Goal: Task Accomplishment & Management: Complete application form

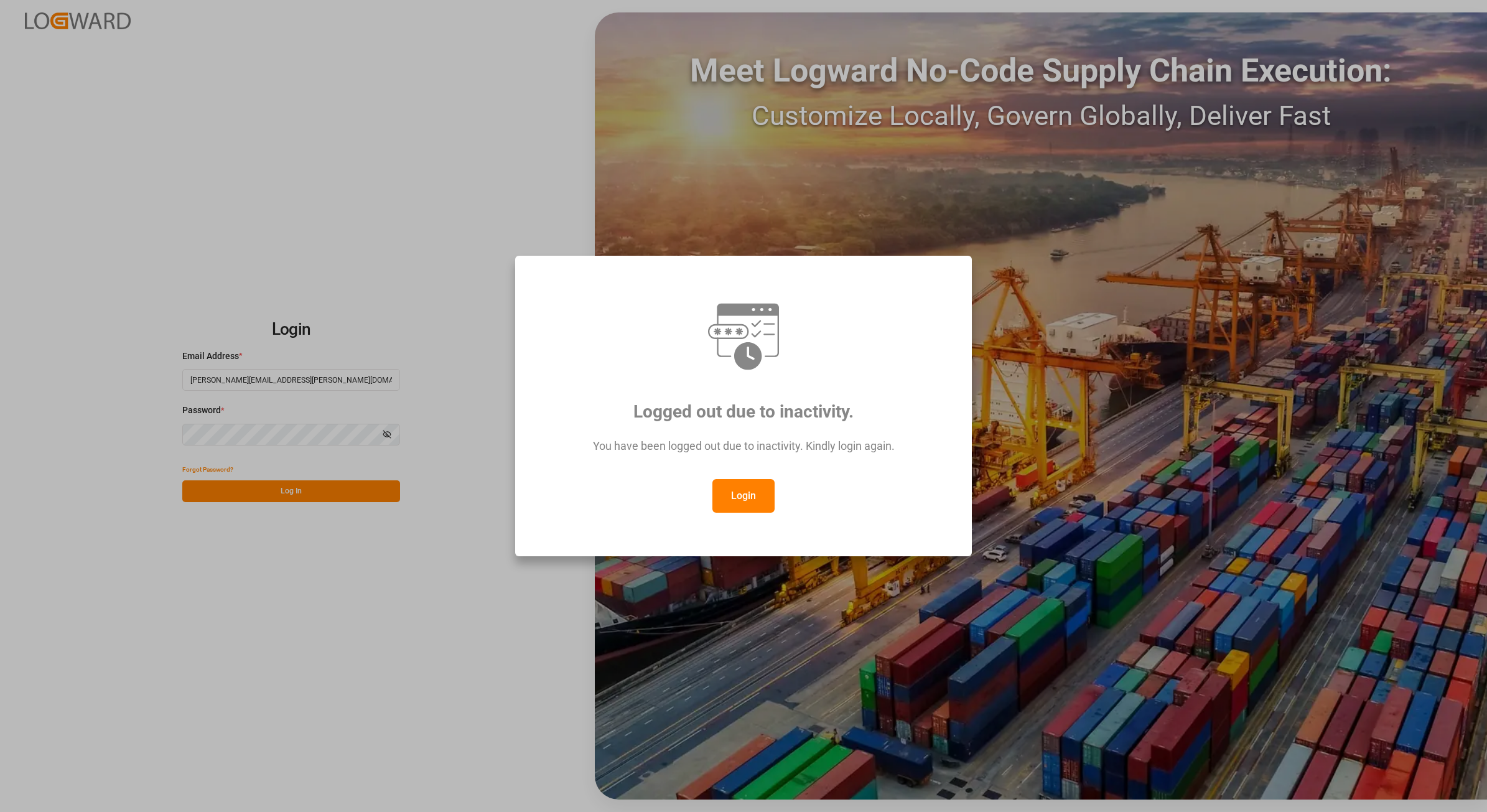
click at [733, 493] on button "Login" at bounding box center [744, 495] width 62 height 34
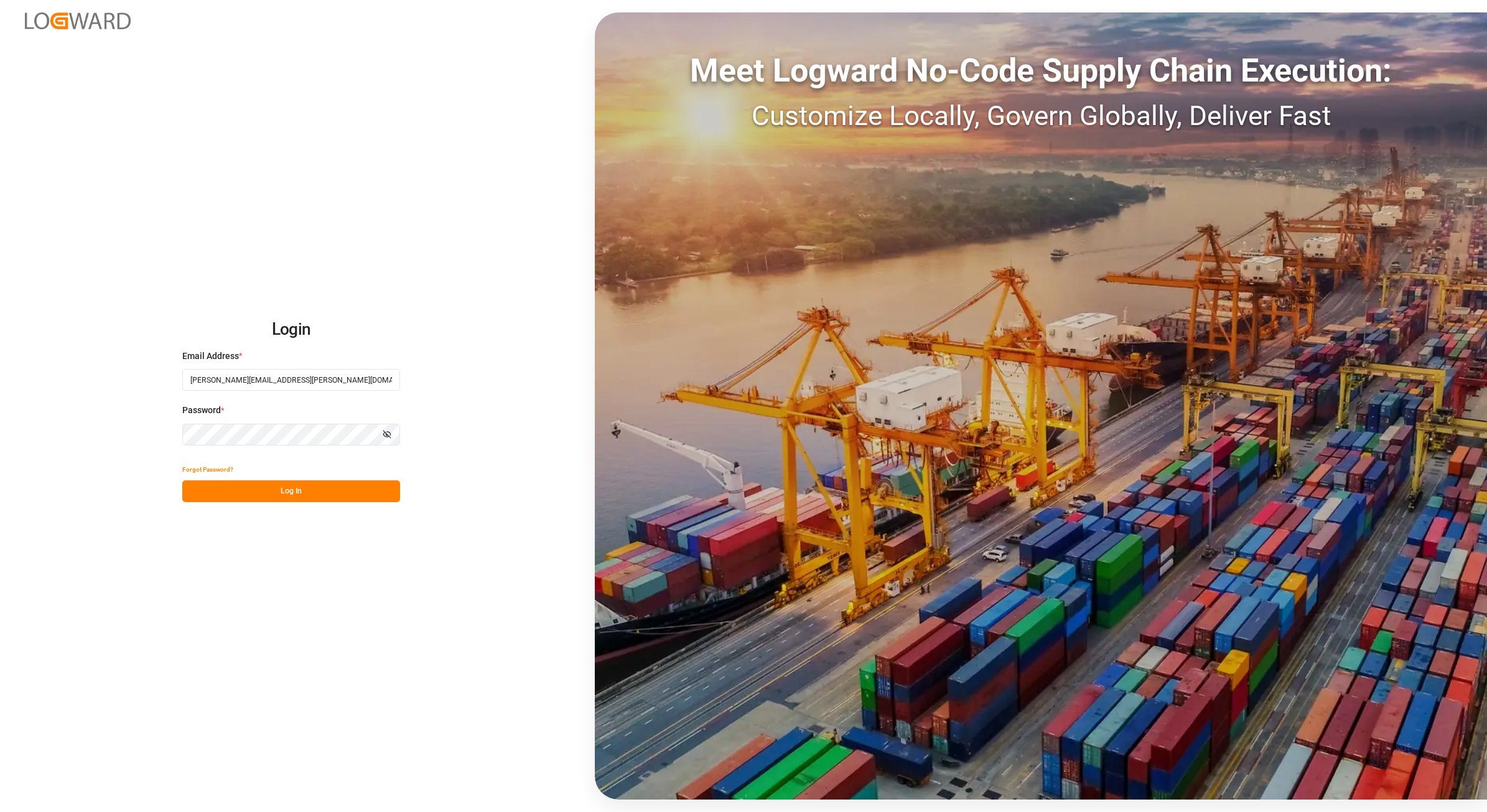
click at [283, 482] on button "Log In" at bounding box center [291, 491] width 218 height 22
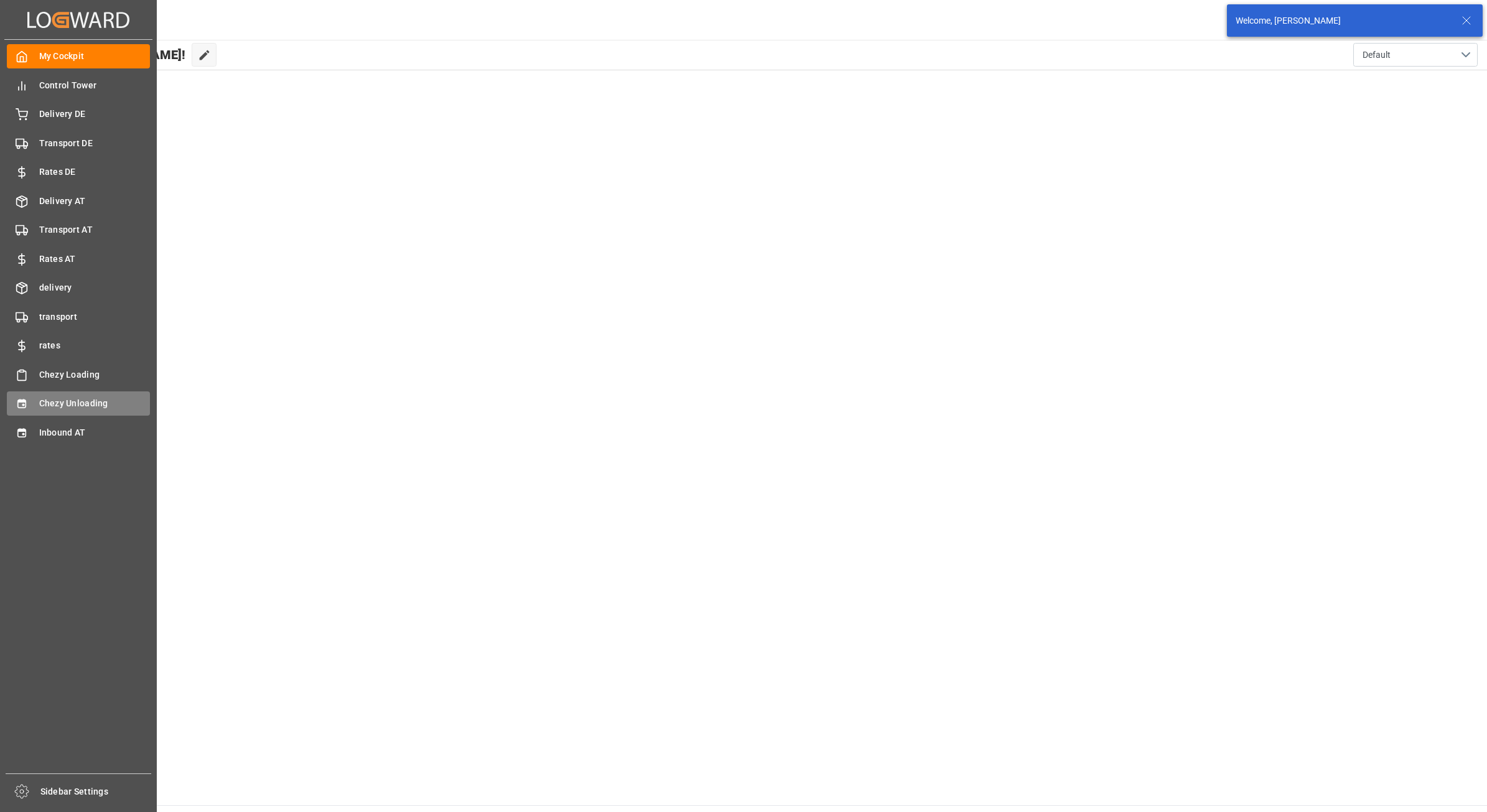
click at [27, 399] on icon at bounding box center [22, 403] width 13 height 13
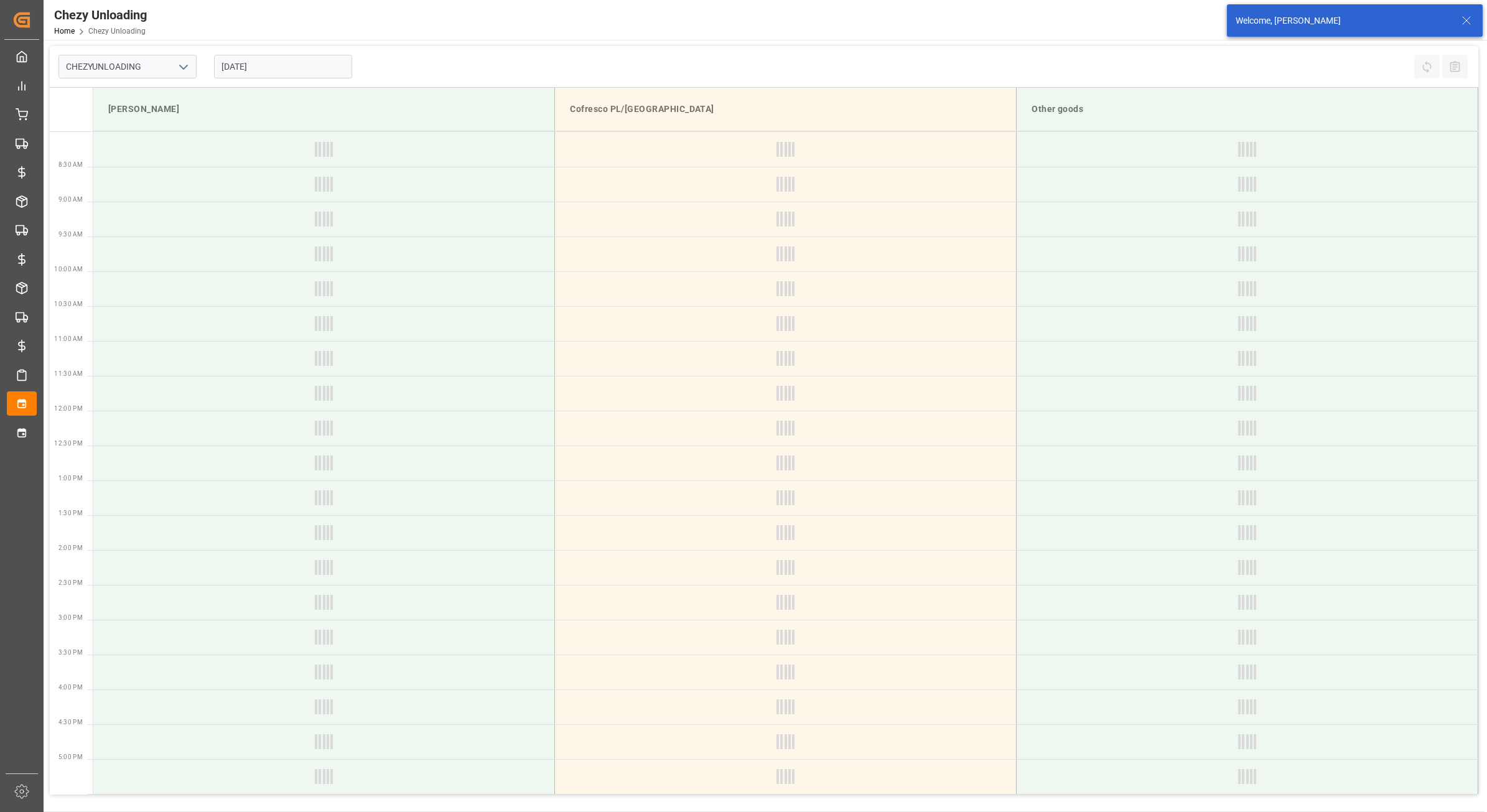
type input "Chezy Unloading"
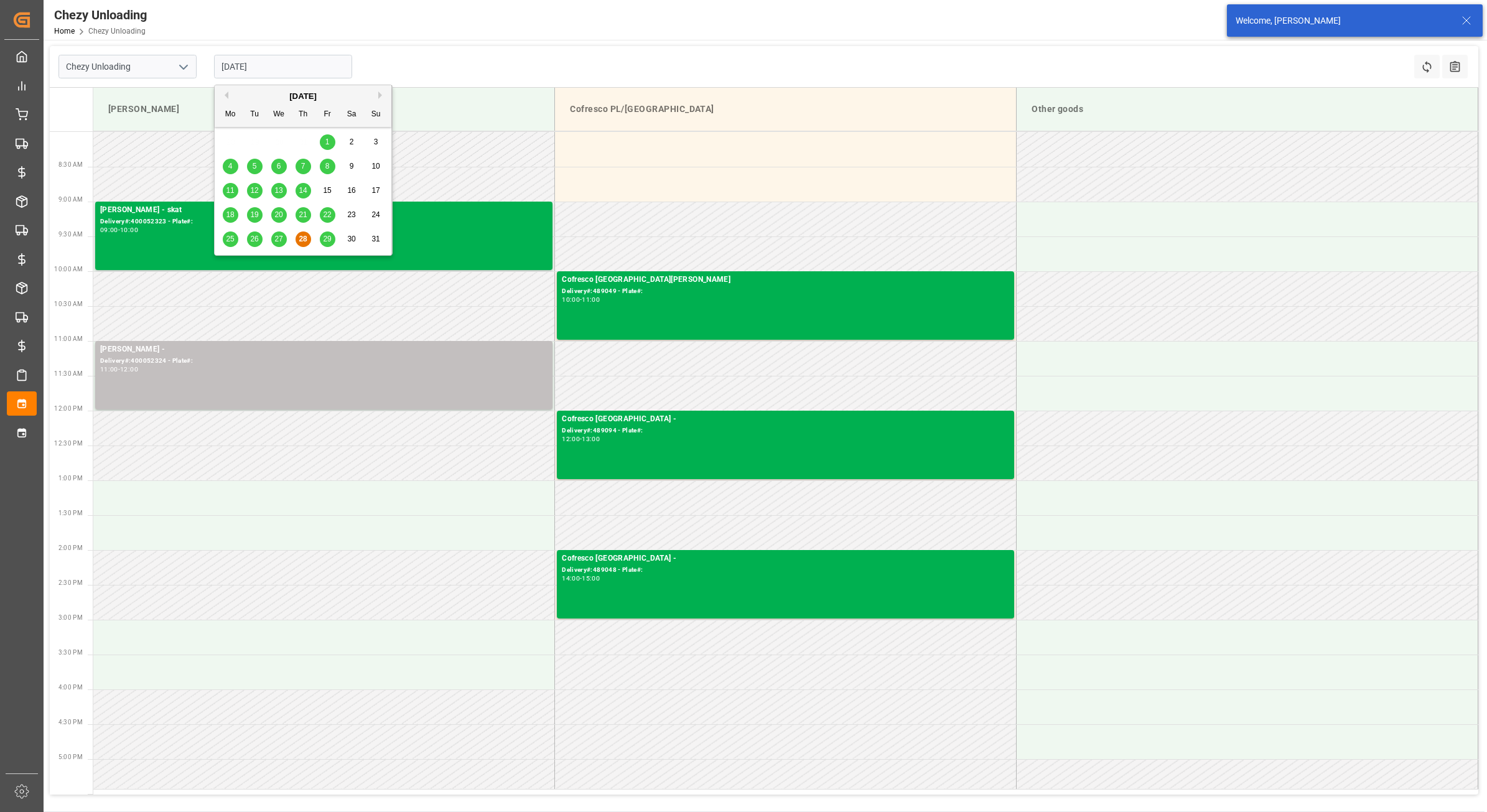
click at [272, 69] on input "[DATE]" at bounding box center [282, 66] width 138 height 23
click at [252, 238] on span "26" at bounding box center [254, 239] width 8 height 8
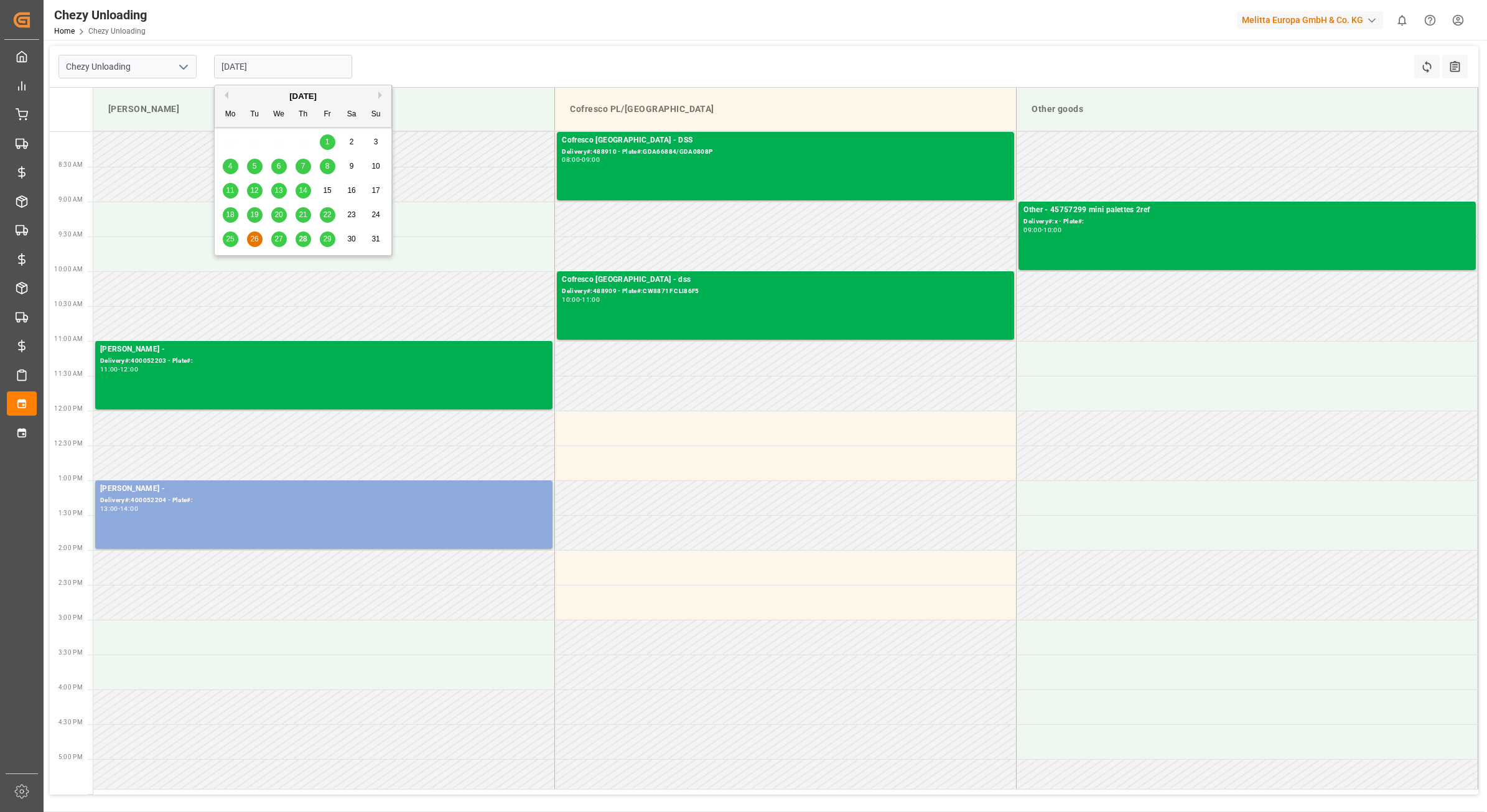
click at [262, 70] on input "[DATE]" at bounding box center [282, 66] width 138 height 23
click at [225, 240] on div "25" at bounding box center [231, 240] width 16 height 15
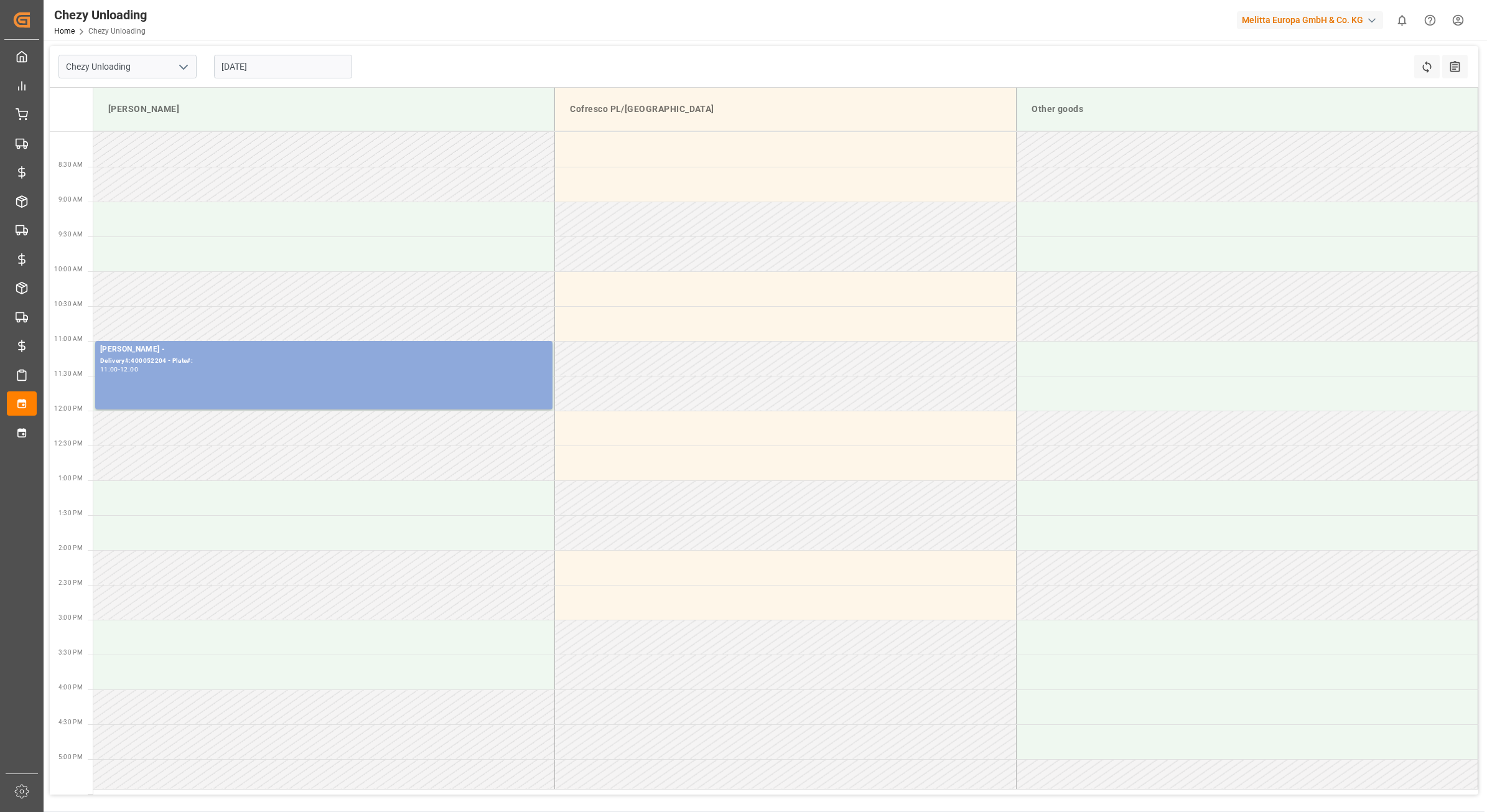
click at [282, 73] on input "[DATE]" at bounding box center [282, 66] width 138 height 23
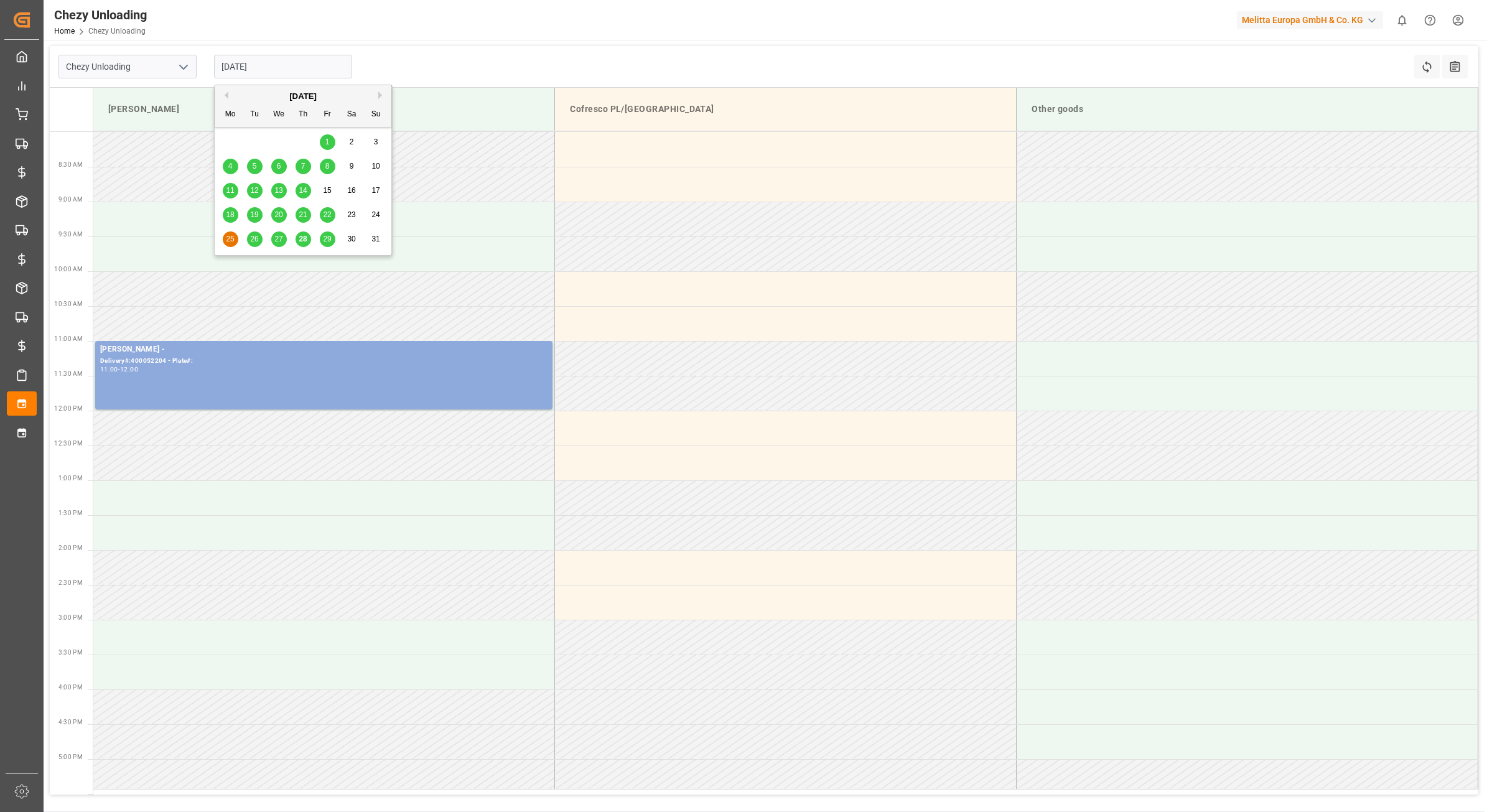
click at [247, 241] on div "26" at bounding box center [255, 240] width 16 height 15
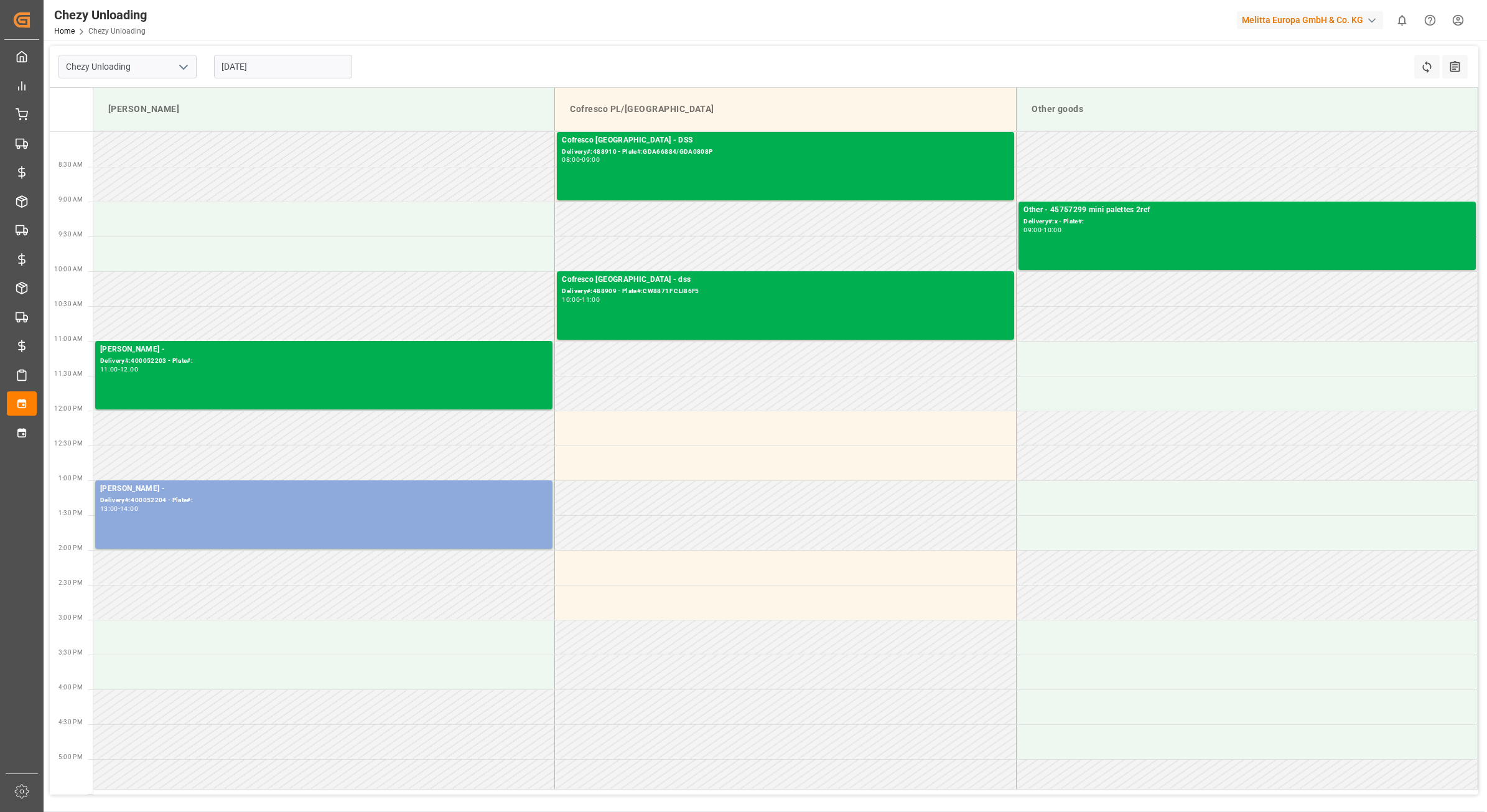
click at [271, 70] on input "[DATE]" at bounding box center [282, 66] width 138 height 23
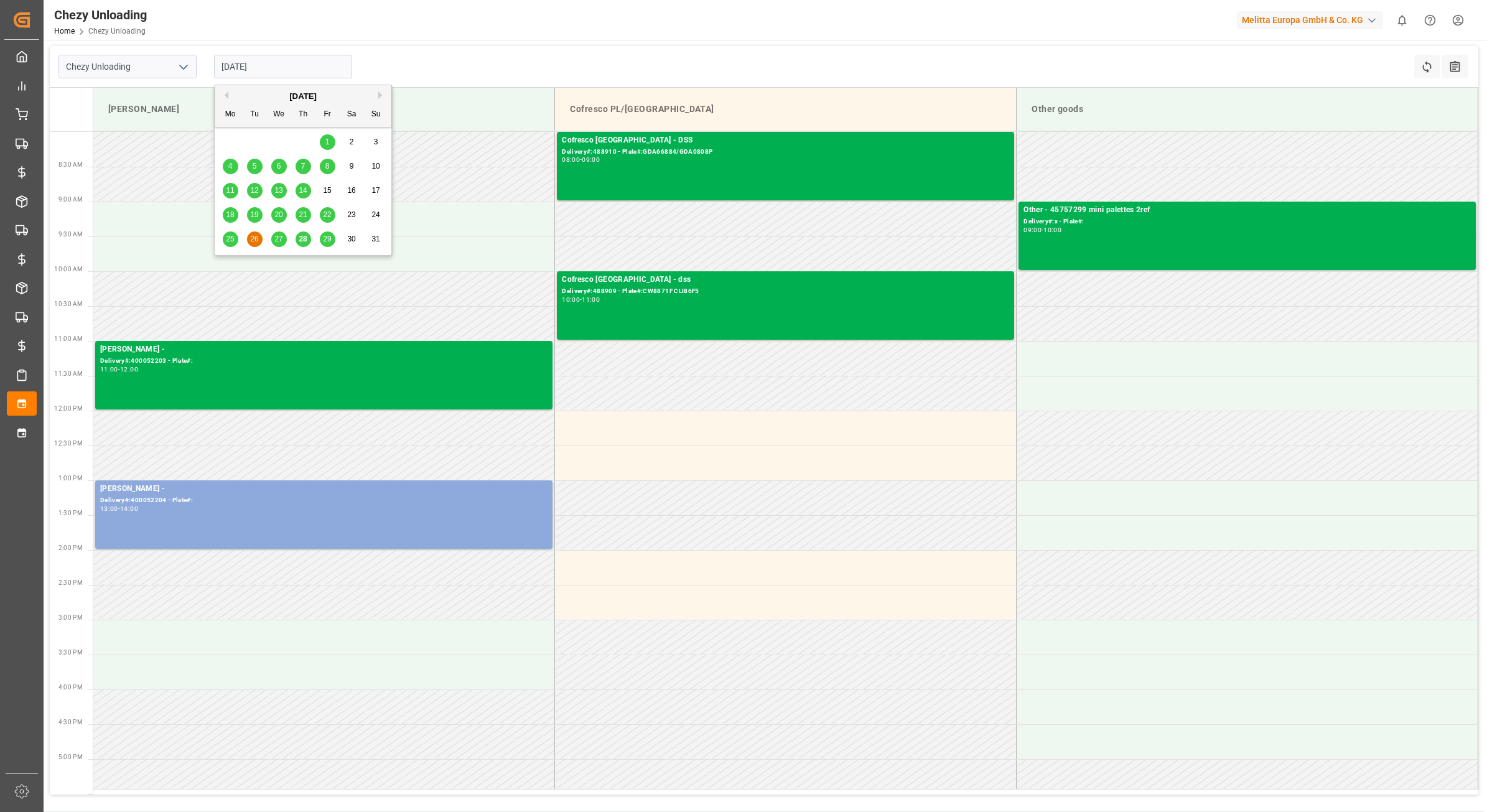
click at [274, 236] on span "27" at bounding box center [278, 239] width 8 height 8
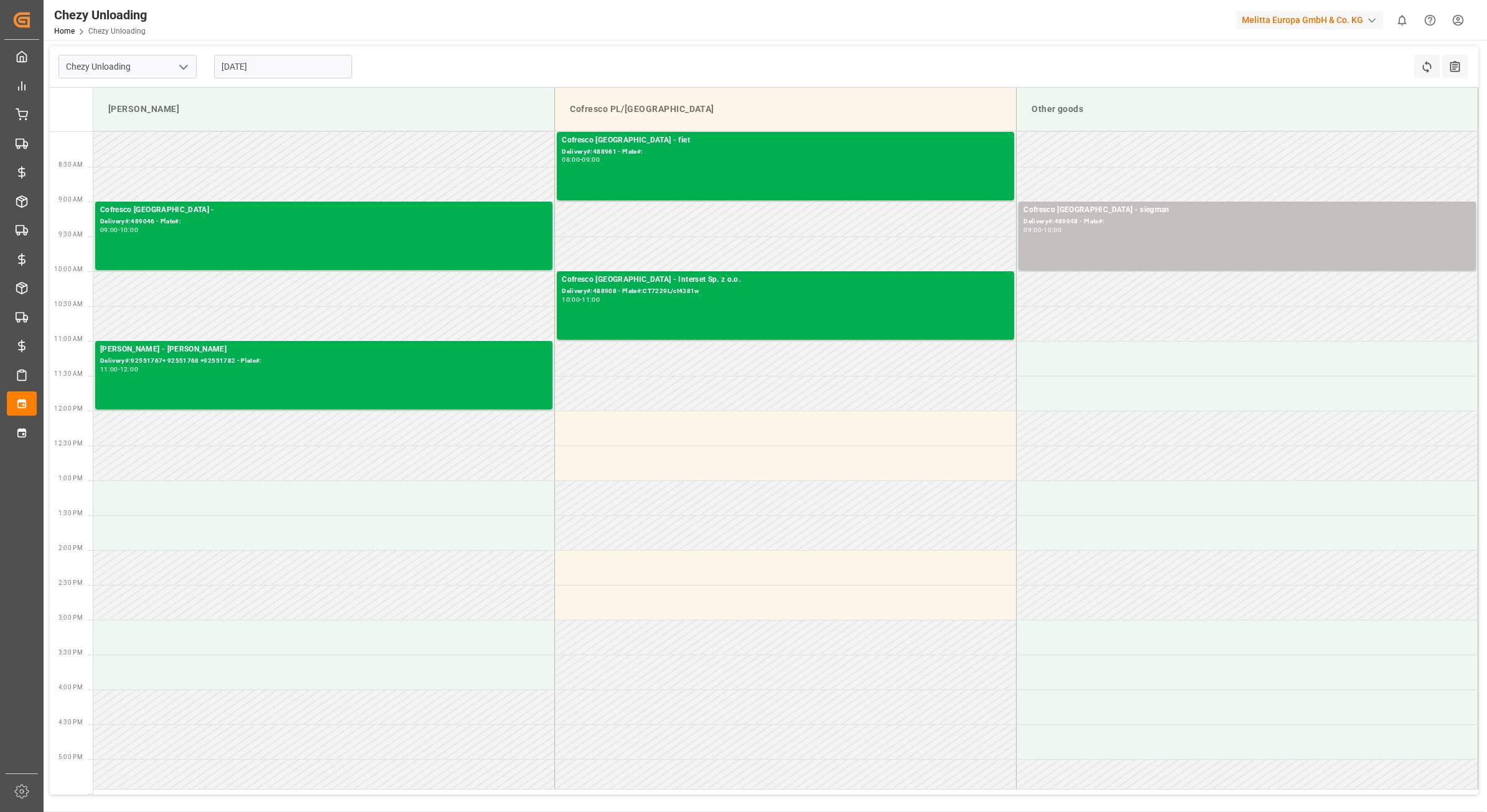
click at [281, 69] on input "[DATE]" at bounding box center [282, 66] width 138 height 23
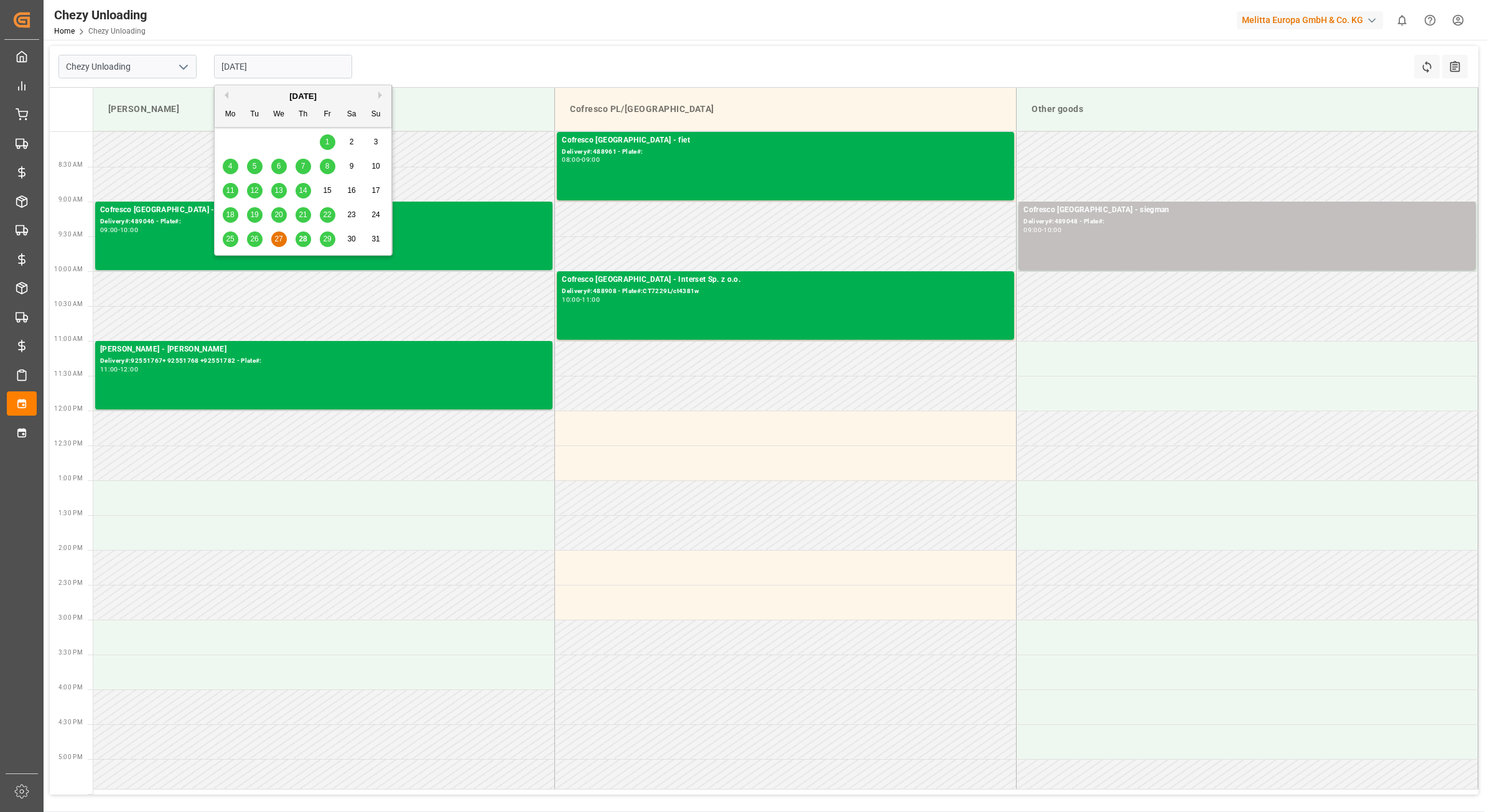
click at [303, 240] on span "28" at bounding box center [303, 239] width 8 height 8
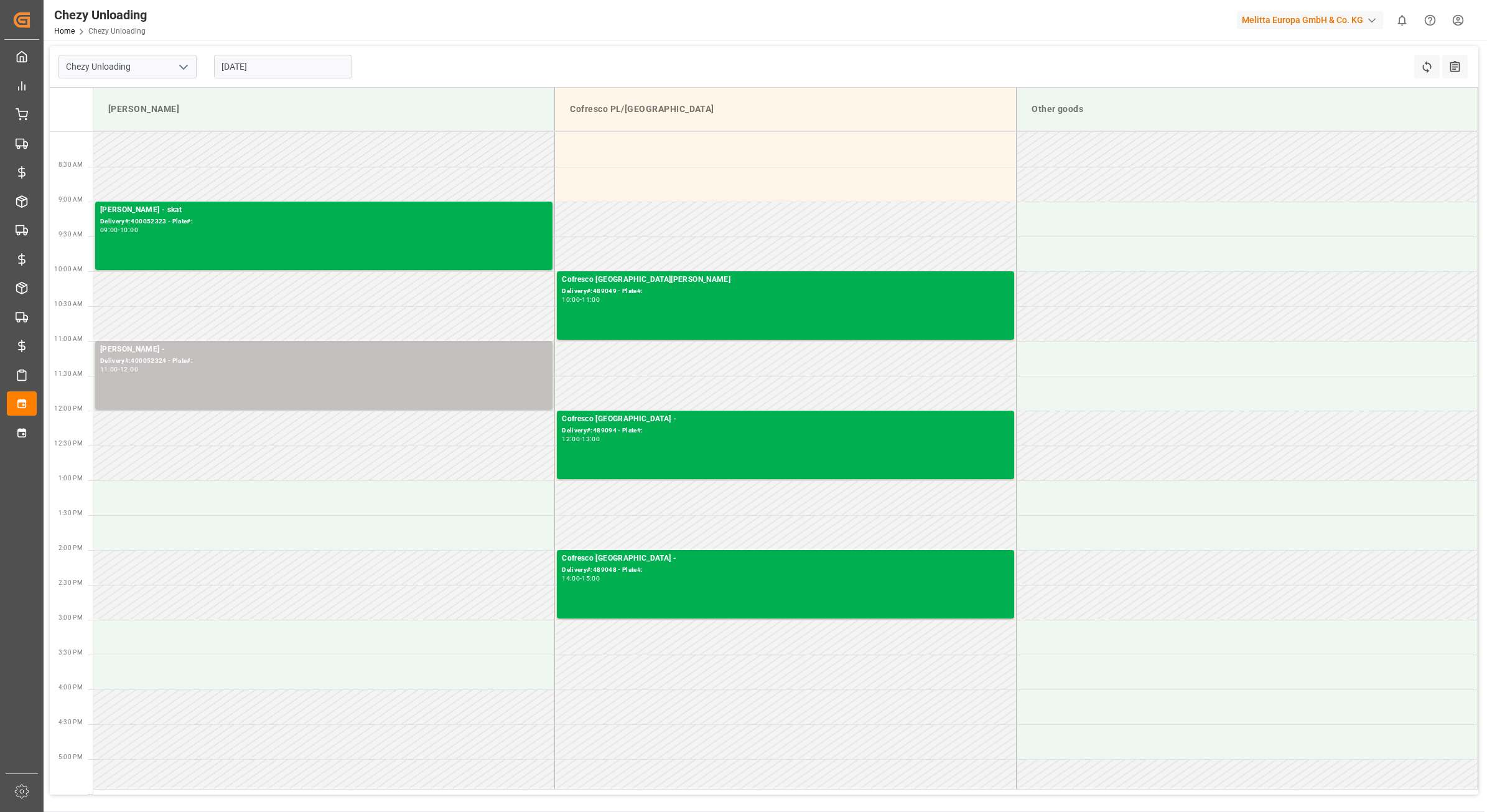
click at [269, 75] on input "[DATE]" at bounding box center [282, 66] width 138 height 23
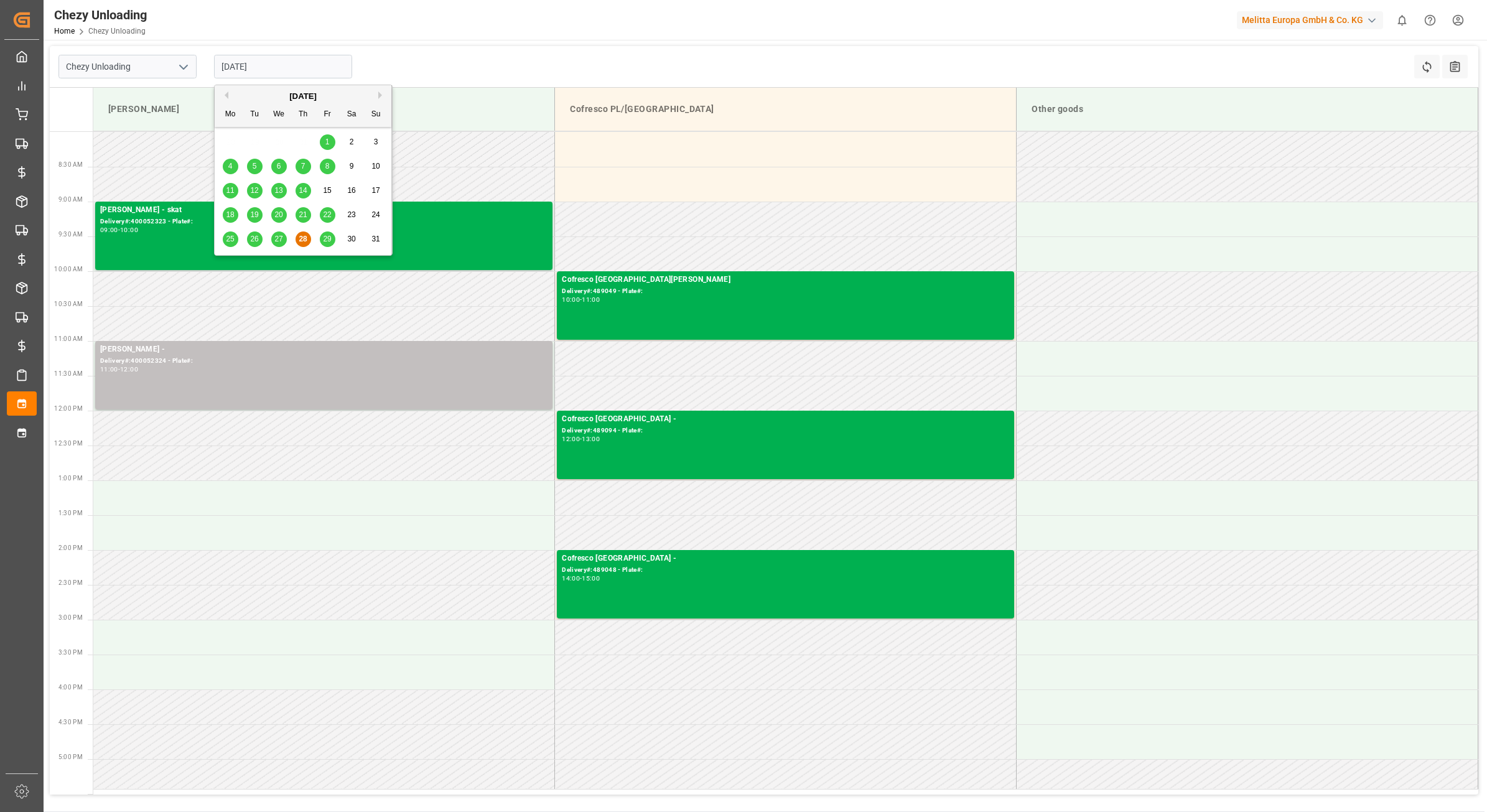
click at [329, 242] on span "29" at bounding box center [327, 239] width 8 height 8
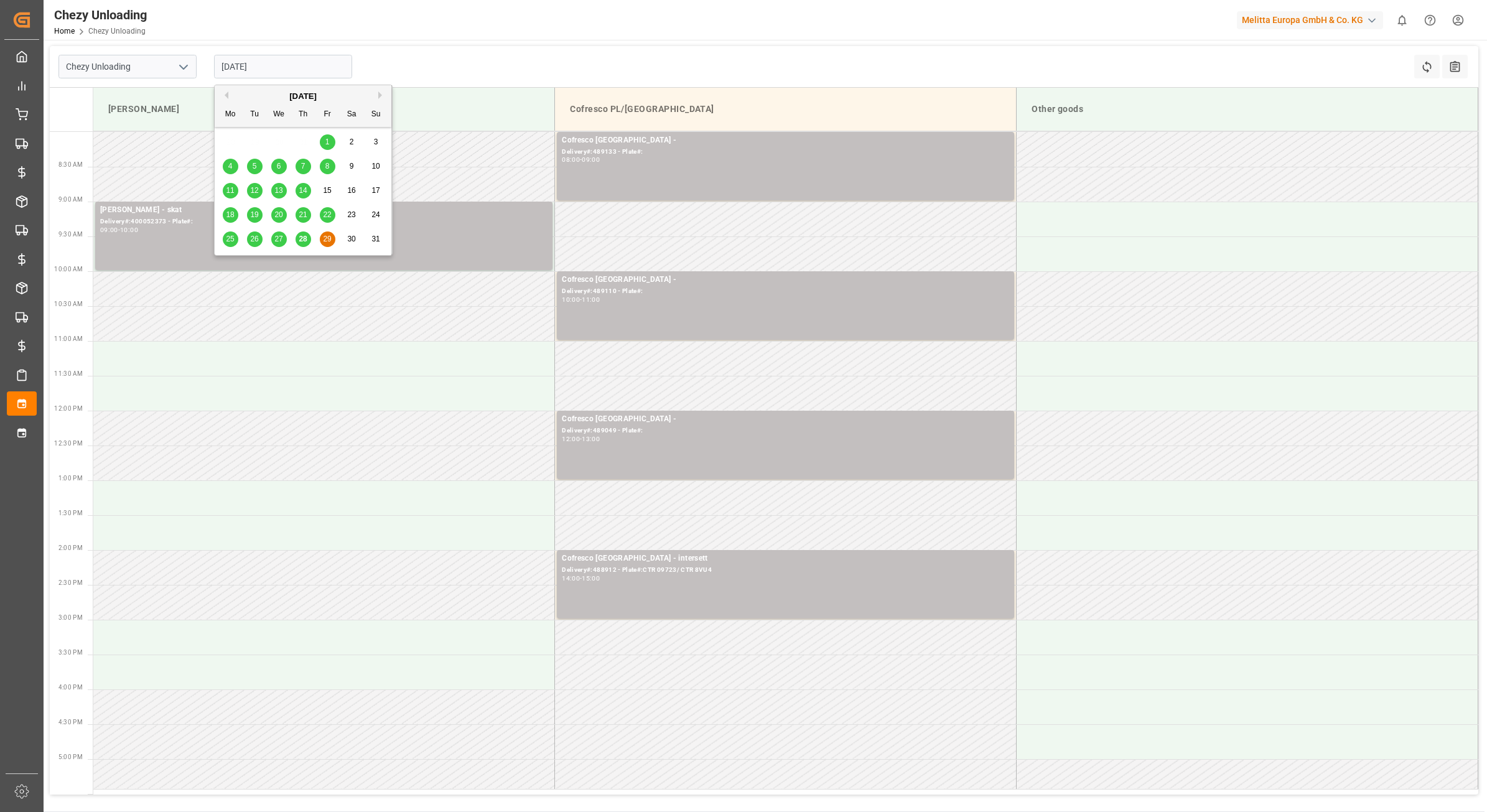
click at [283, 70] on input "[DATE]" at bounding box center [282, 66] width 138 height 23
click at [374, 95] on div "[DATE]" at bounding box center [303, 96] width 177 height 13
click at [378, 95] on button "Next Month" at bounding box center [381, 95] width 8 height 8
click at [229, 138] on span "1" at bounding box center [230, 142] width 4 height 8
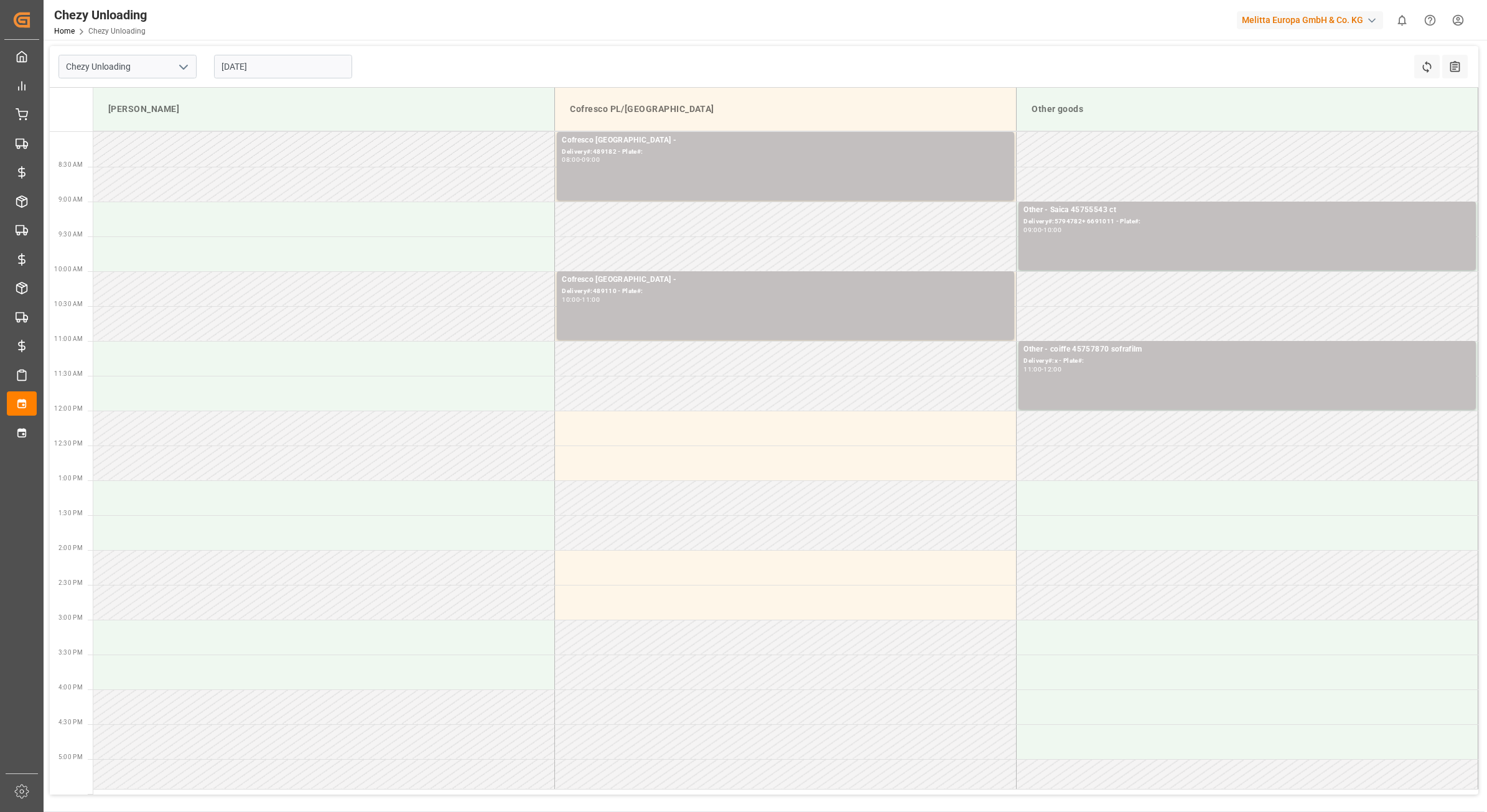
click at [282, 78] on input "[DATE]" at bounding box center [282, 66] width 138 height 23
click at [256, 146] on span "2" at bounding box center [254, 142] width 4 height 8
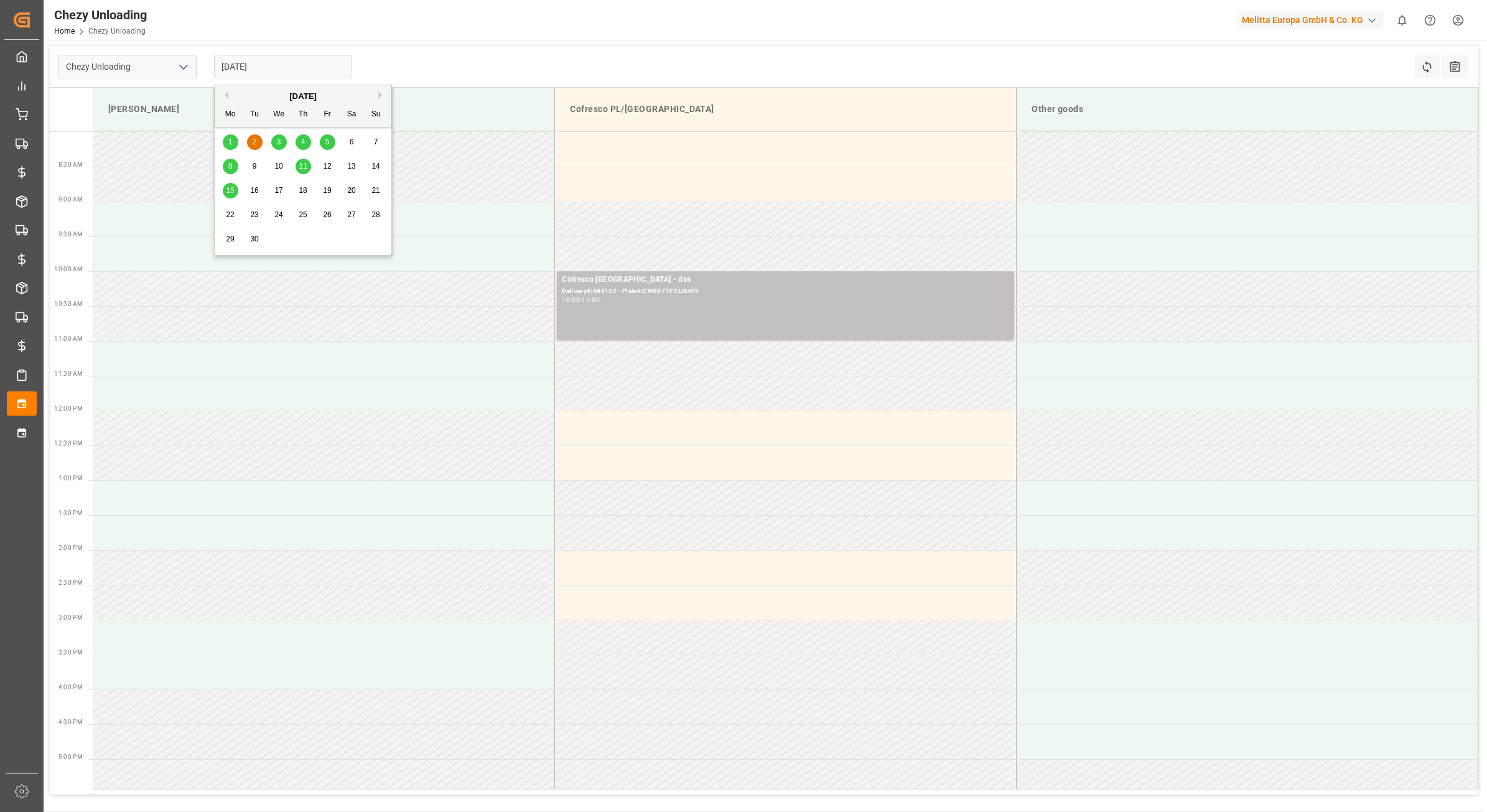
click at [269, 74] on input "[DATE]" at bounding box center [282, 66] width 138 height 23
click at [277, 144] on span "3" at bounding box center [278, 142] width 4 height 8
type input "[DATE]"
